Goal: Information Seeking & Learning: Learn about a topic

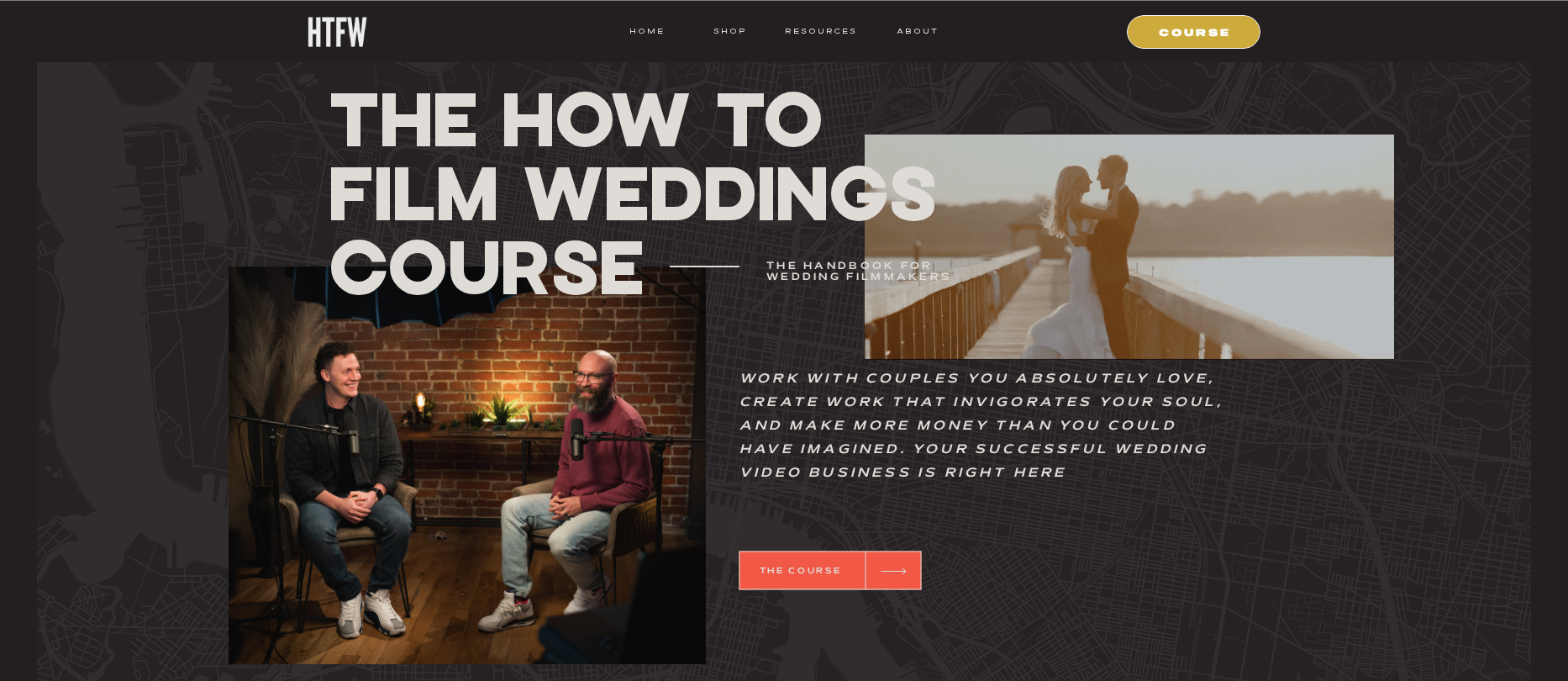
scroll to position [695, 0]
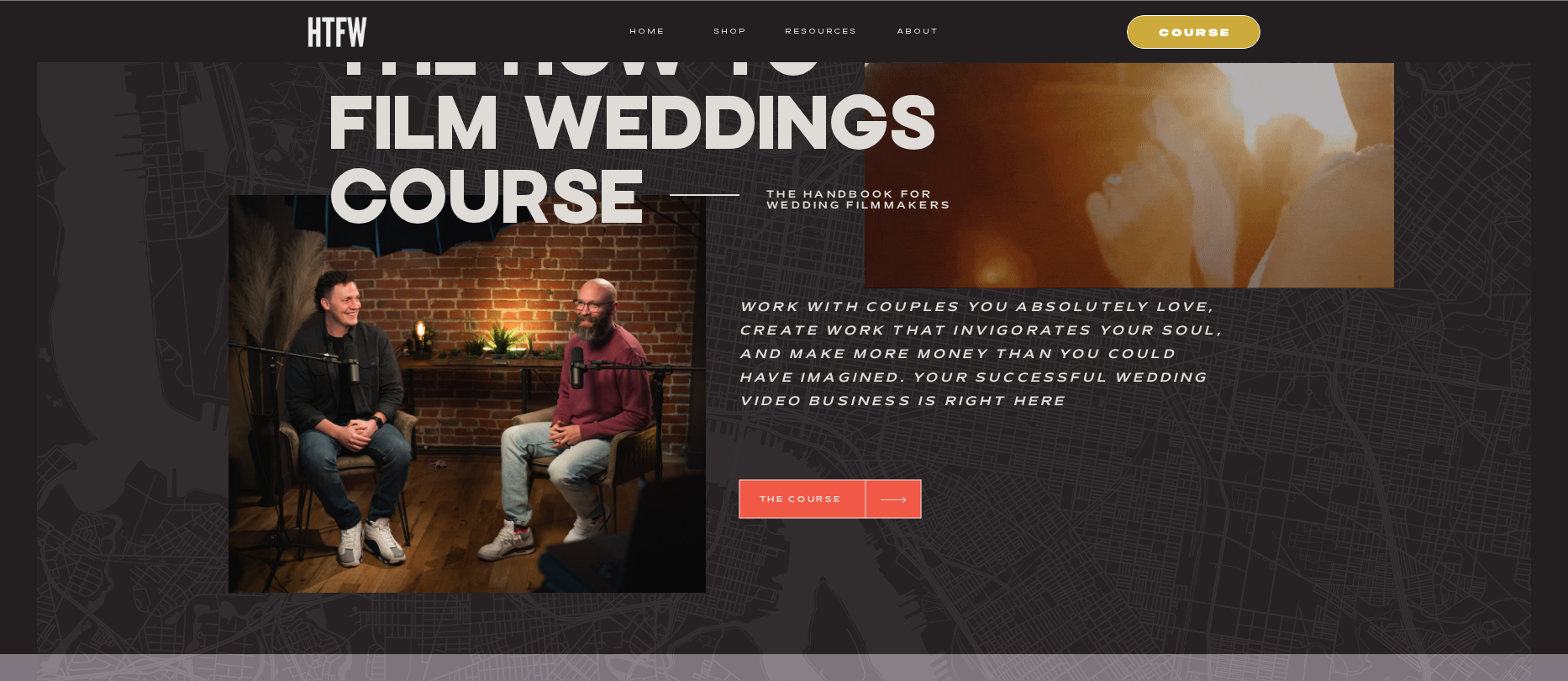
click at [835, 493] on div at bounding box center [830, 499] width 182 height 39
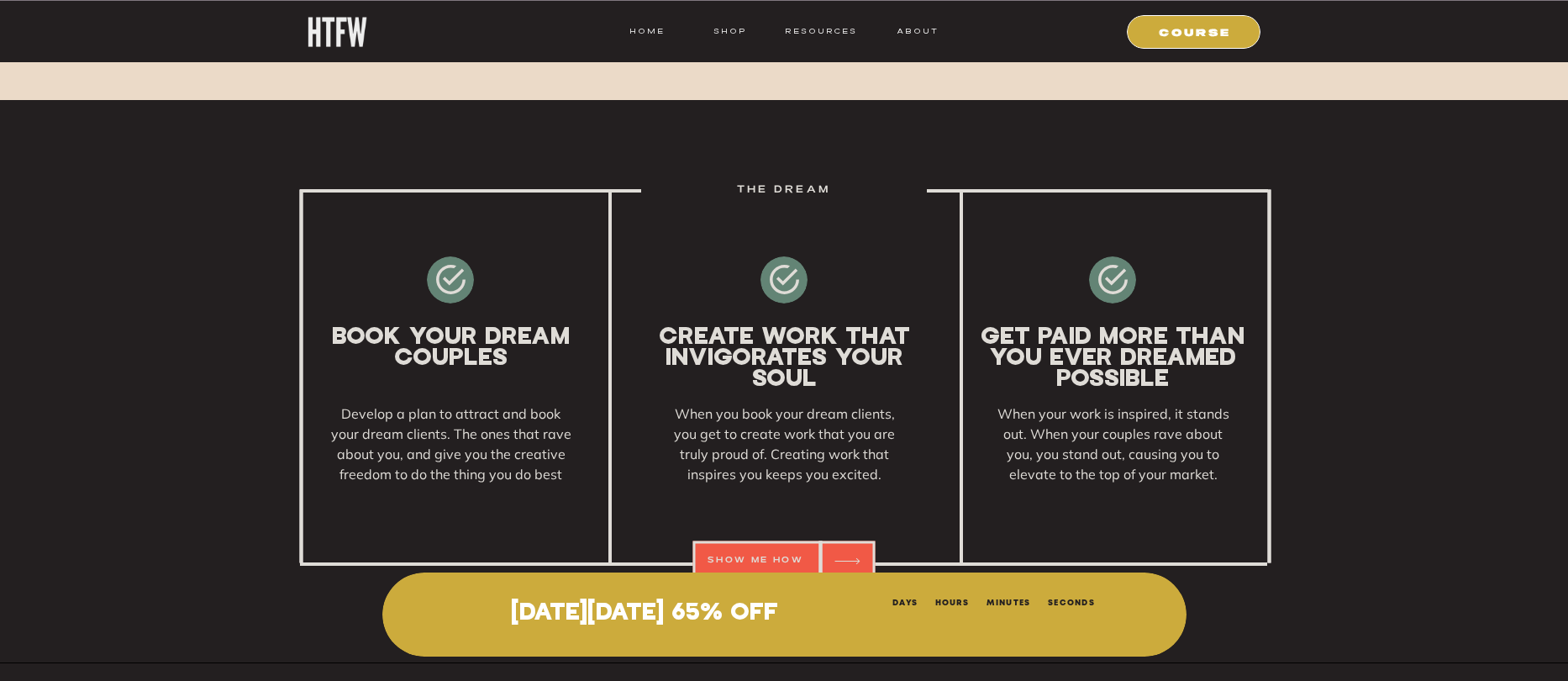
scroll to position [2660, 0]
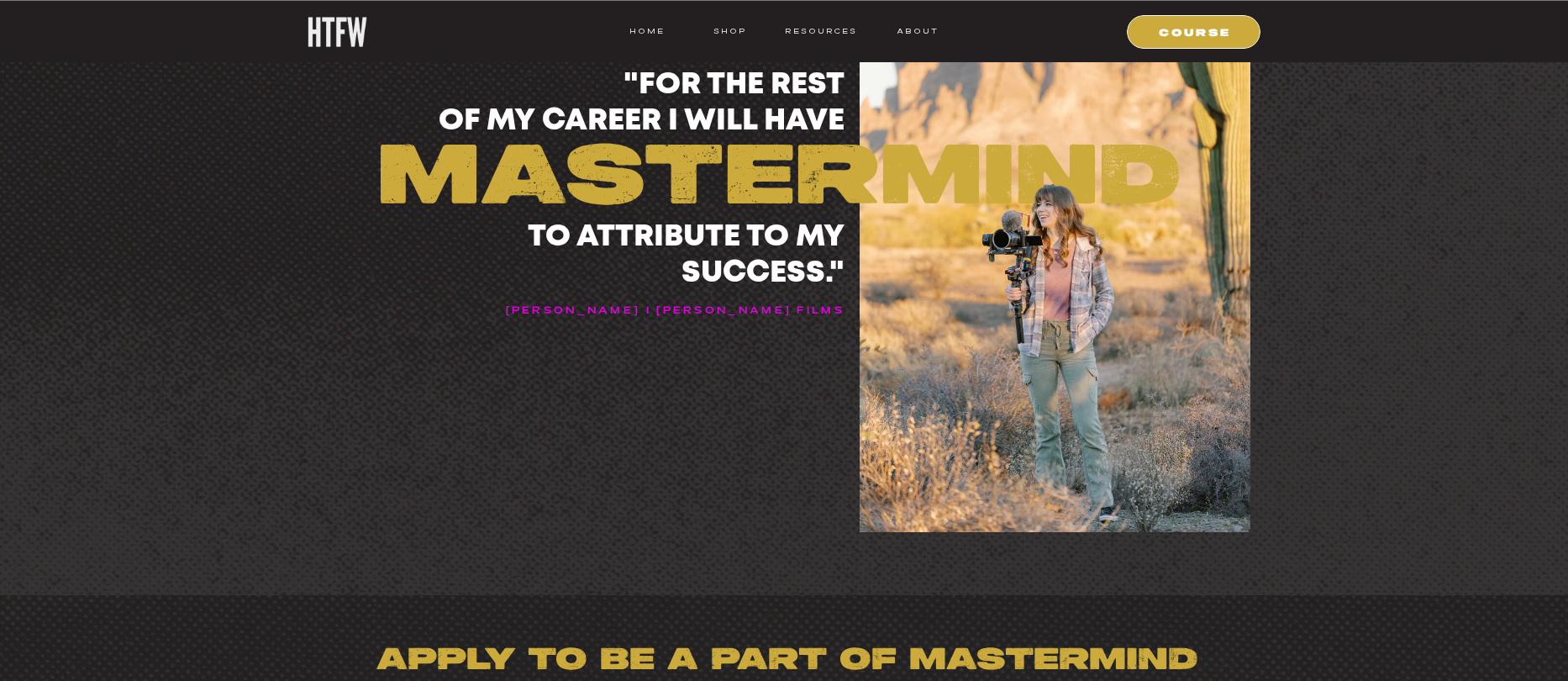
scroll to position [21402, 0]
